Goal: Navigation & Orientation: Go to known website

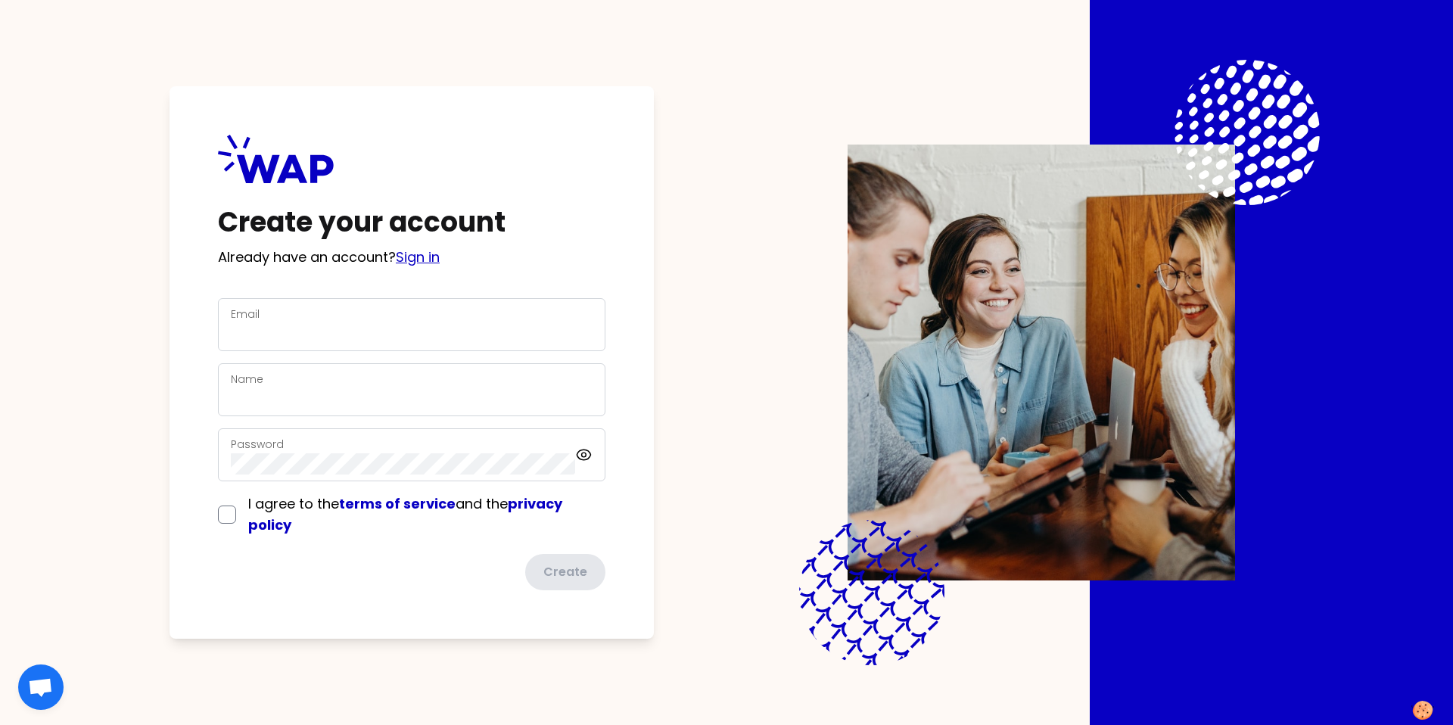
click at [428, 260] on link "Sign in" at bounding box center [418, 256] width 44 height 19
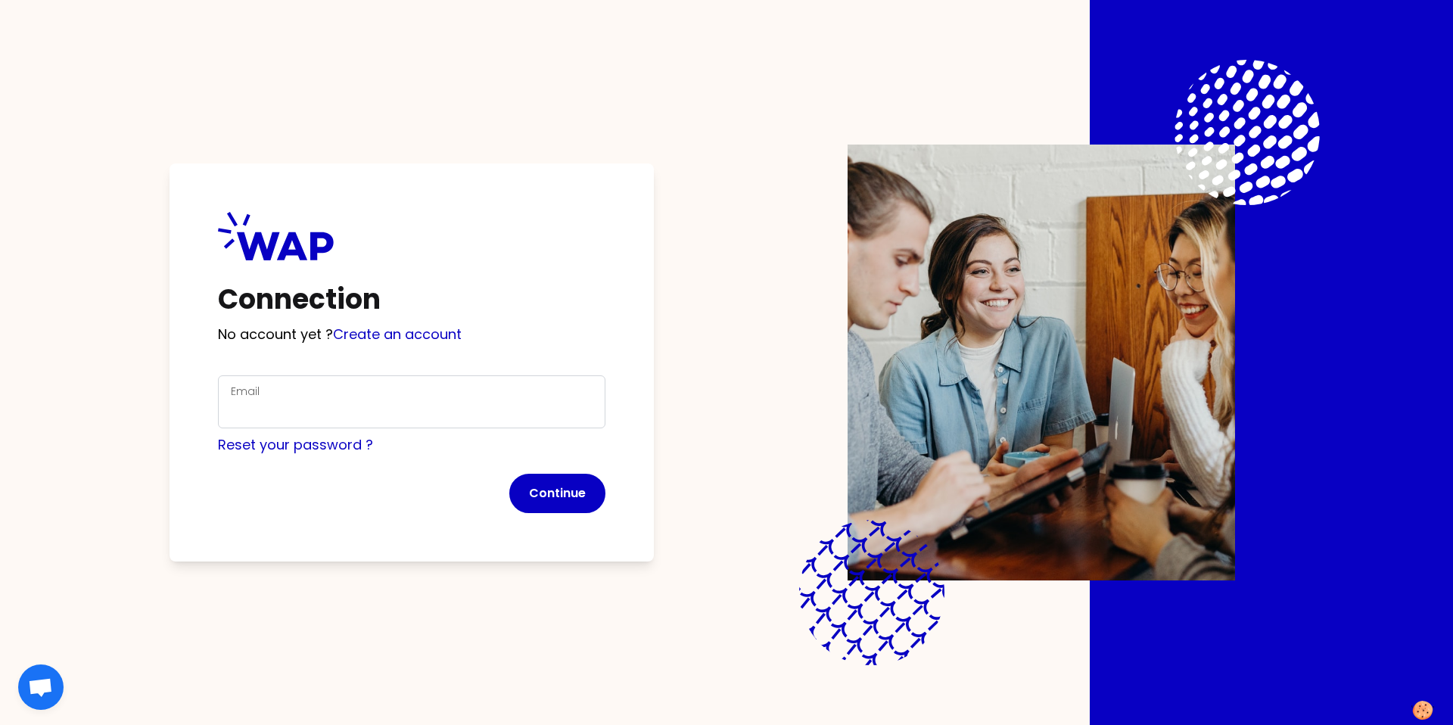
click at [421, 396] on div "Email" at bounding box center [412, 401] width 362 height 39
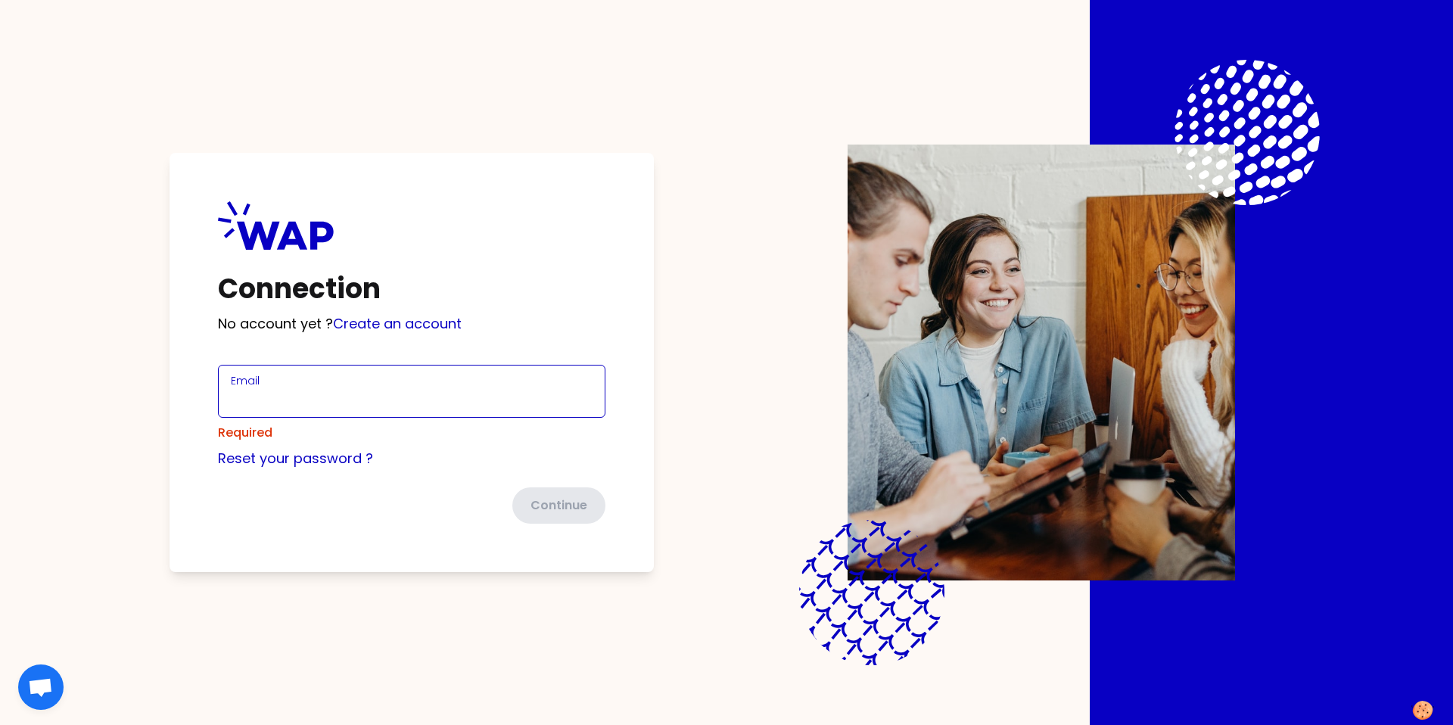
click at [402, 397] on input "Email" at bounding box center [412, 400] width 362 height 21
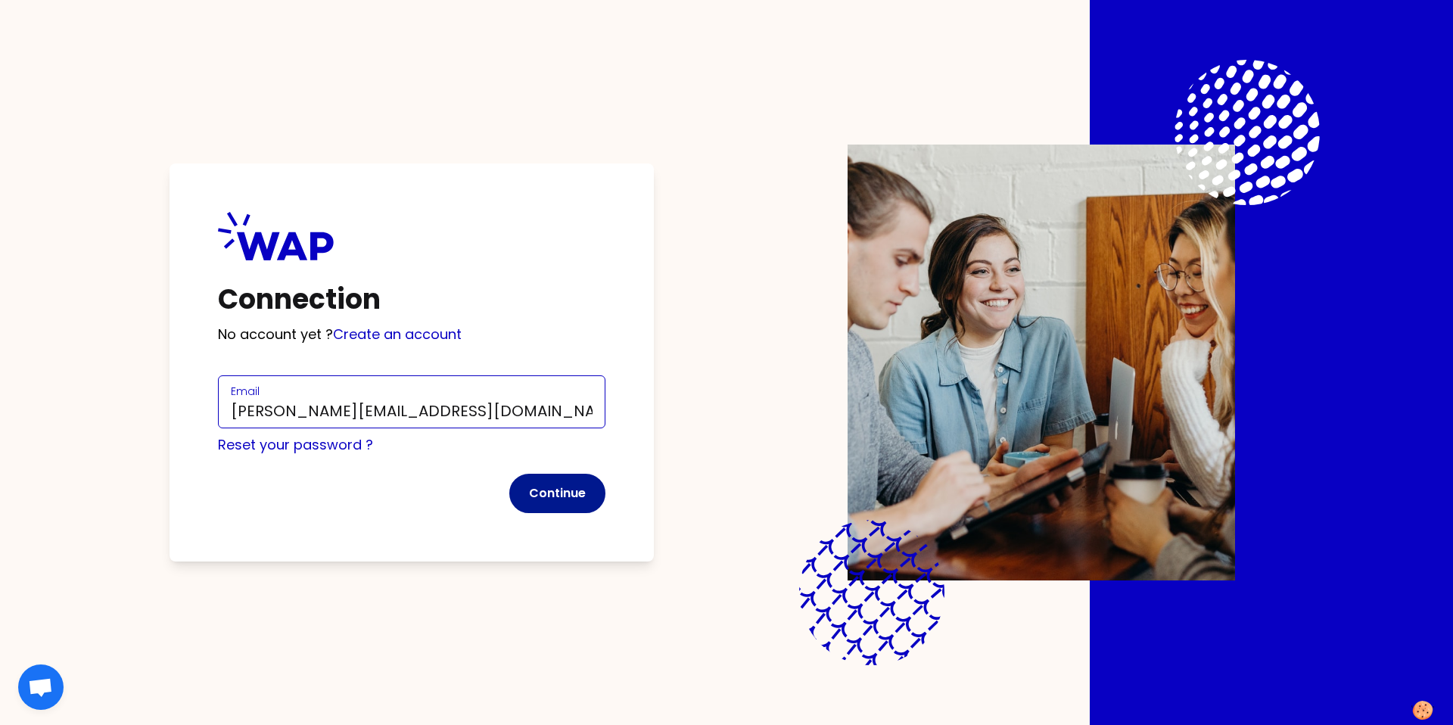
type input "[PERSON_NAME][EMAIL_ADDRESS][DOMAIN_NAME]"
click at [577, 496] on button "Continue" at bounding box center [557, 493] width 96 height 39
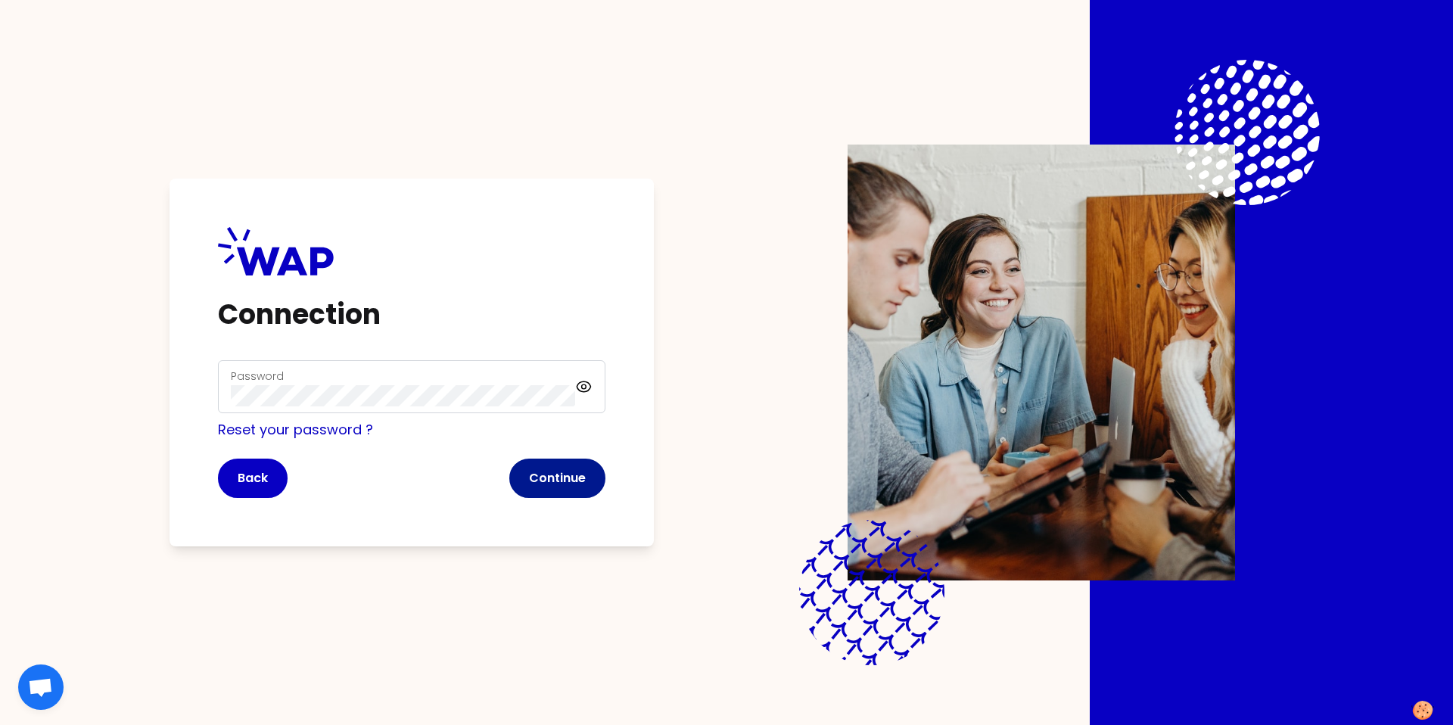
click at [598, 483] on button "Continue" at bounding box center [557, 477] width 96 height 39
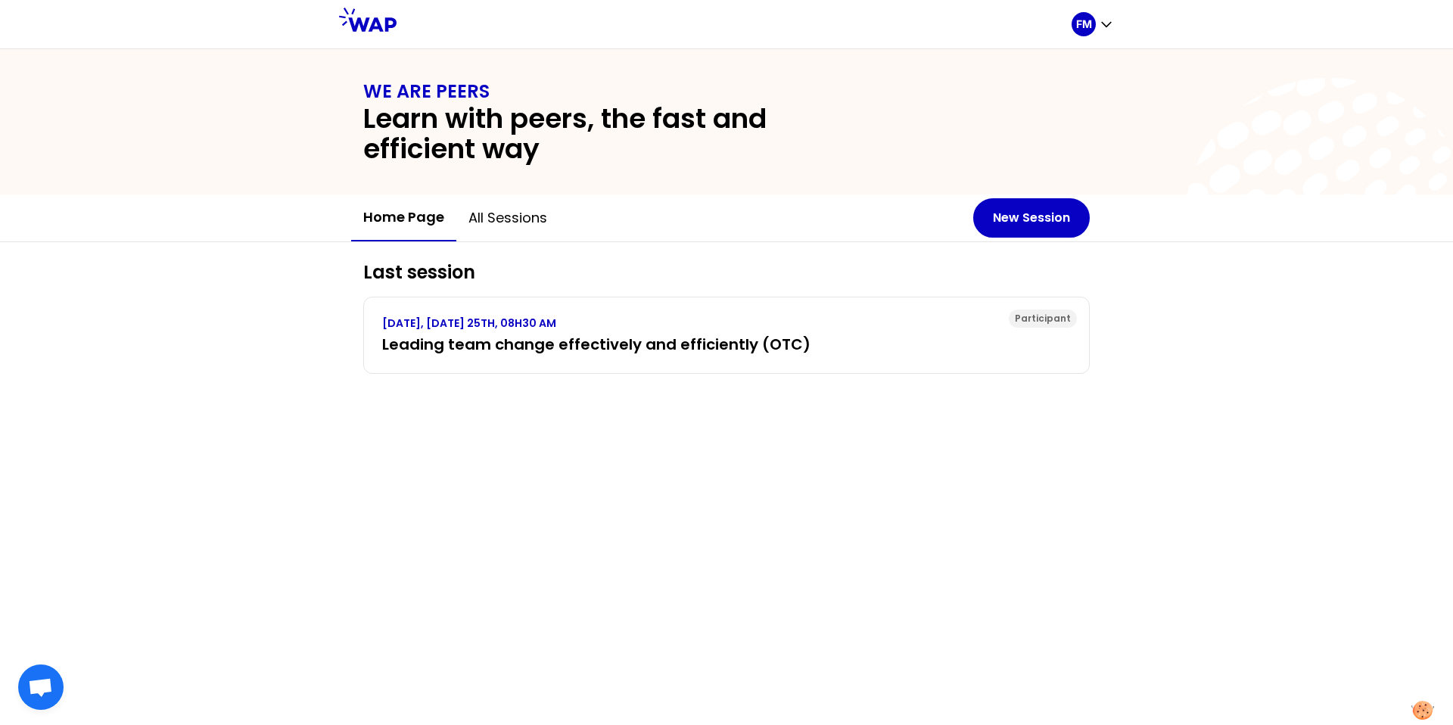
click at [628, 459] on div "Last session Participant [DATE], [DATE] 25TH, 08H30 AM Leading team change effe…" at bounding box center [726, 483] width 1453 height 483
click at [1240, 521] on div "Last session Participant [DATE], [DATE] 25TH, 08H30 AM Leading team change effe…" at bounding box center [726, 483] width 1453 height 483
